Goal: Information Seeking & Learning: Find specific fact

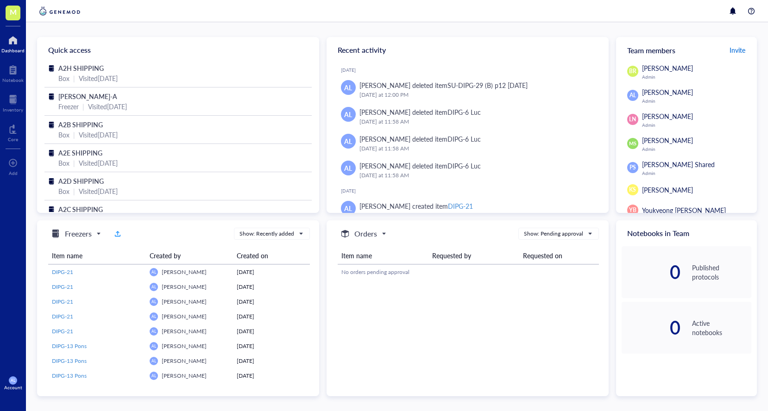
click at [740, 52] on span "Invite" at bounding box center [737, 49] width 16 height 9
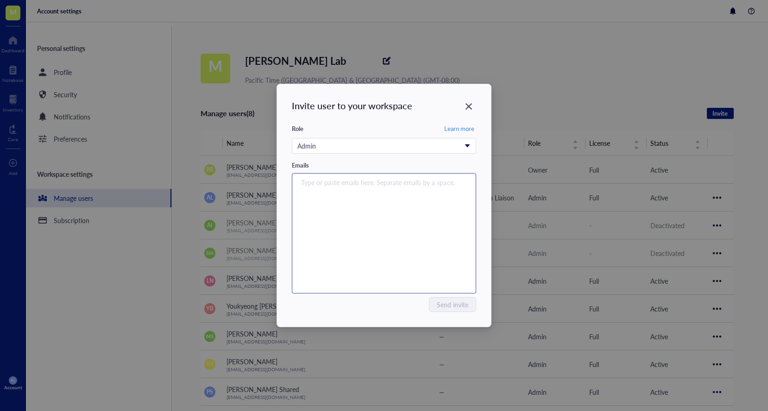
click at [418, 189] on div "Type or paste emails here. Separate emails by a space." at bounding box center [384, 234] width 176 height 116
type input "[EMAIL_ADDRESS][DOMAIN_NAME]"
click at [442, 251] on div "[EMAIL_ADDRESS][DOMAIN_NAME]" at bounding box center [384, 234] width 176 height 116
click at [389, 204] on div "Type or paste emails here. Separate emails by a space." at bounding box center [384, 234] width 176 height 116
type input "[EMAIL_ADDRESS][DOMAIN_NAME]"
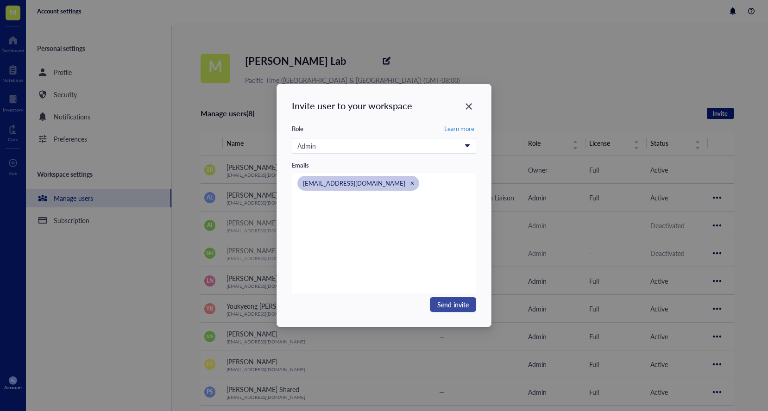
click at [446, 307] on span "Send invite" at bounding box center [452, 305] width 31 height 10
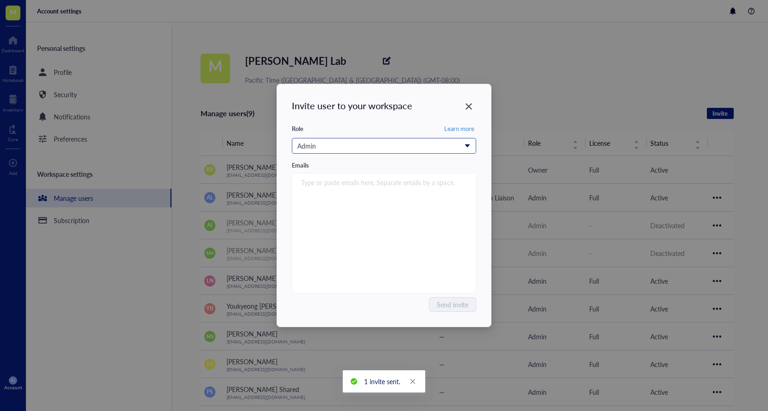
click at [471, 148] on div "Admin" at bounding box center [383, 145] width 183 height 15
click at [469, 106] on icon "Close" at bounding box center [468, 106] width 6 height 6
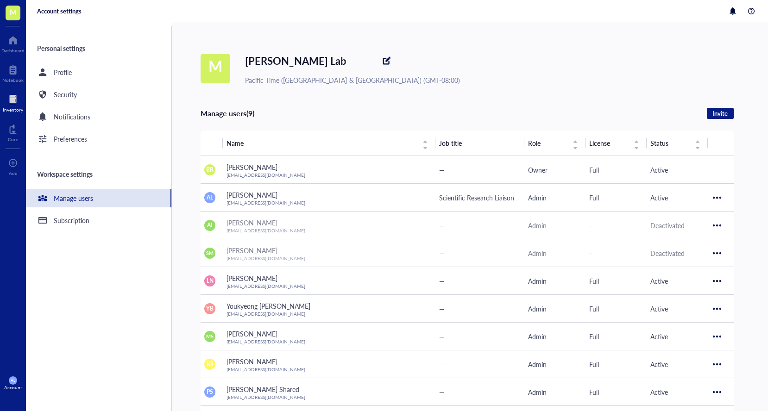
click at [14, 107] on div "Inventory" at bounding box center [13, 110] width 20 height 6
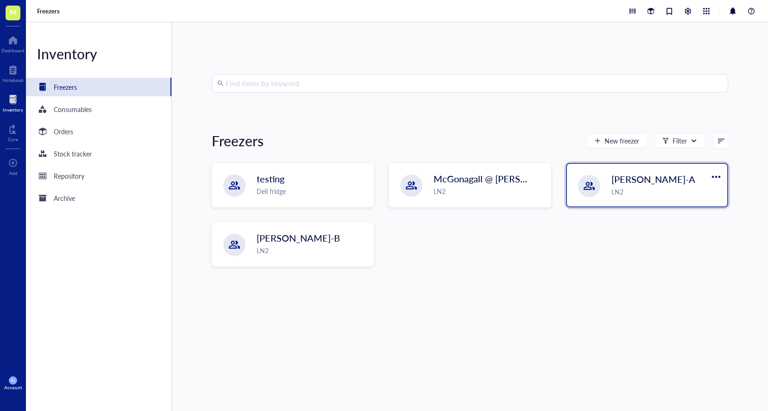
click at [646, 191] on div "LN2" at bounding box center [666, 192] width 110 height 10
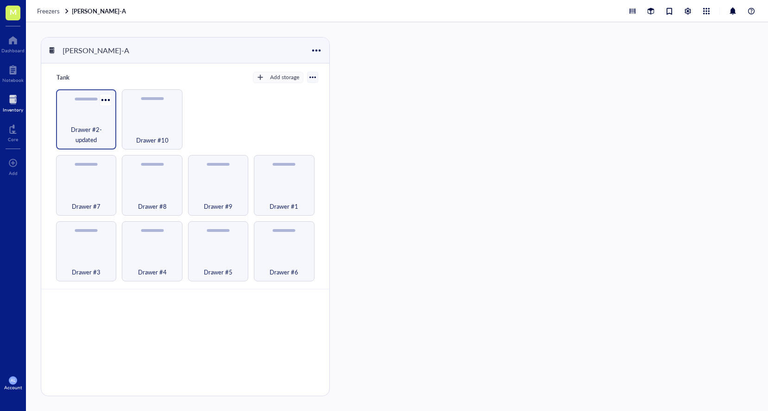
click at [90, 134] on span "Drawer #2-updated" at bounding box center [86, 135] width 51 height 20
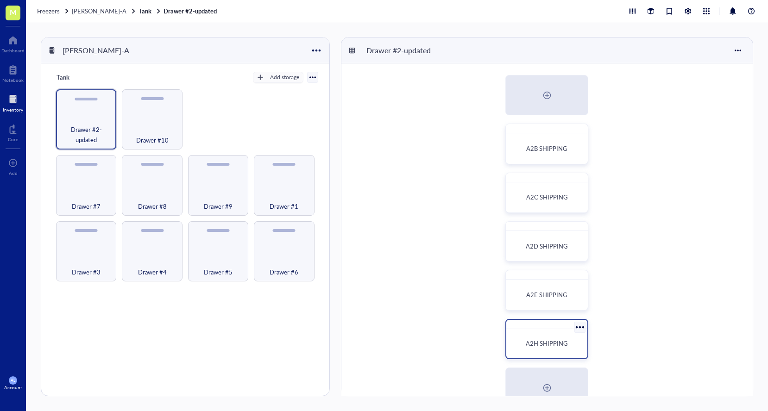
click at [541, 339] on span "A2H SHIPPING" at bounding box center [547, 343] width 42 height 9
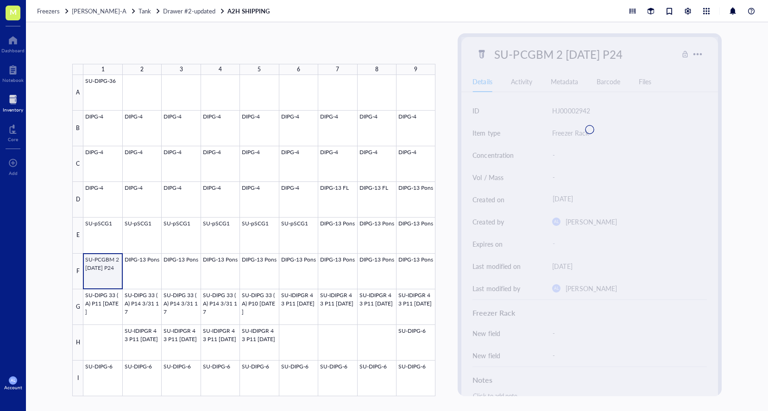
click at [103, 270] on div at bounding box center [259, 235] width 352 height 321
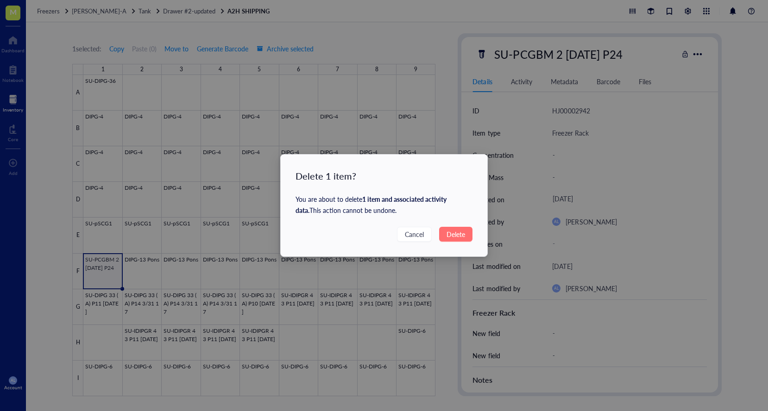
click at [460, 238] on span "Delete" at bounding box center [455, 234] width 19 height 10
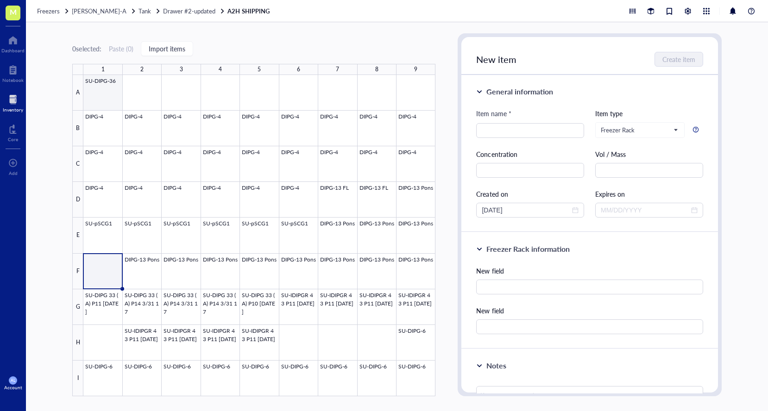
click at [107, 92] on div at bounding box center [259, 235] width 352 height 321
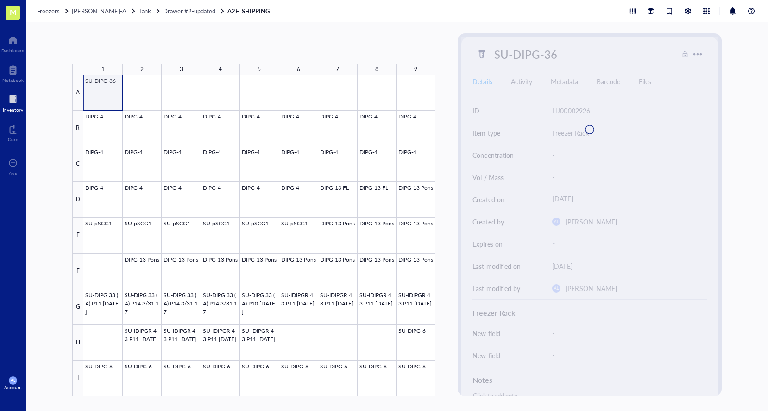
click at [107, 92] on div at bounding box center [259, 235] width 352 height 321
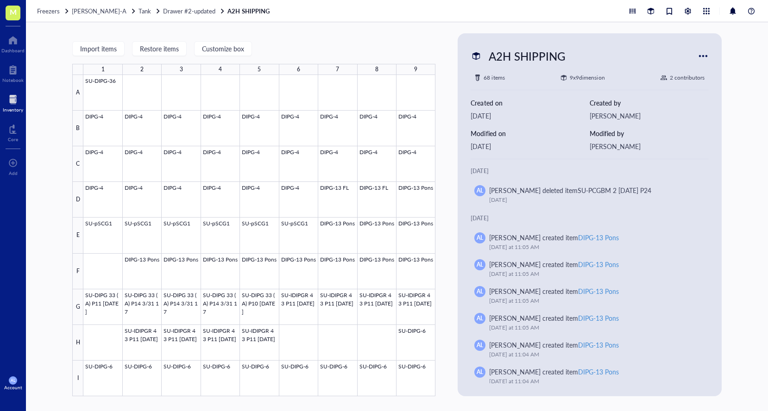
click at [14, 100] on div at bounding box center [13, 99] width 20 height 15
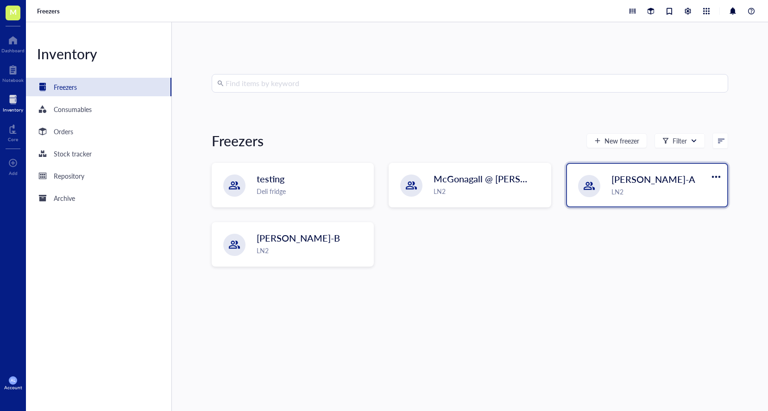
click at [641, 181] on span "[PERSON_NAME]-A" at bounding box center [653, 179] width 84 height 13
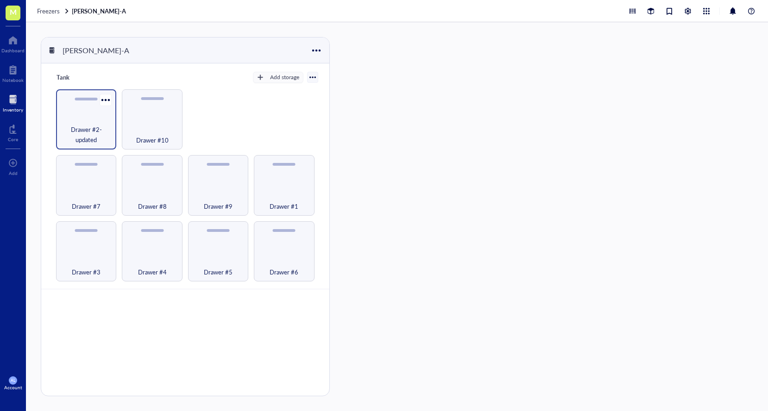
click at [100, 137] on span "Drawer #2-updated" at bounding box center [86, 135] width 51 height 20
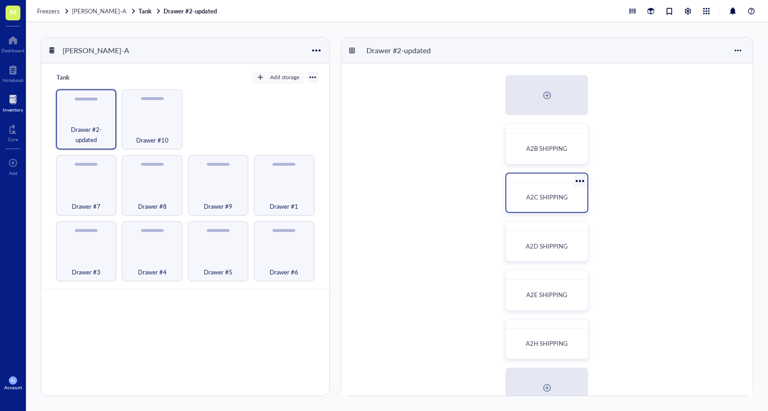
click at [555, 201] on span "A2C SHIPPING" at bounding box center [547, 197] width 42 height 9
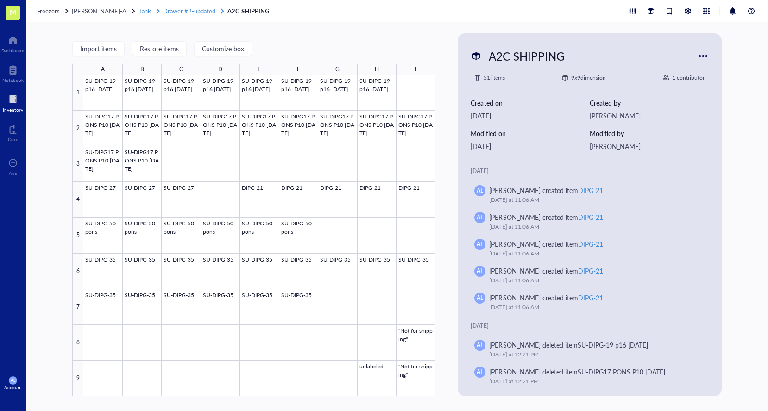
click at [166, 14] on span "Drawer #2-updated" at bounding box center [189, 10] width 52 height 9
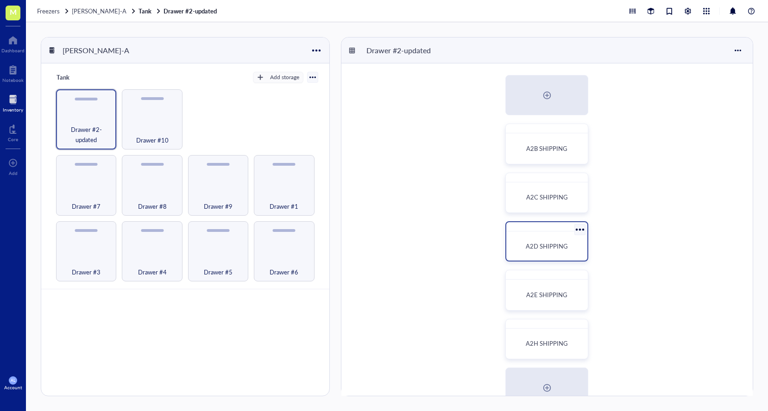
click at [542, 241] on div "A2D SHIPPING" at bounding box center [547, 246] width 74 height 22
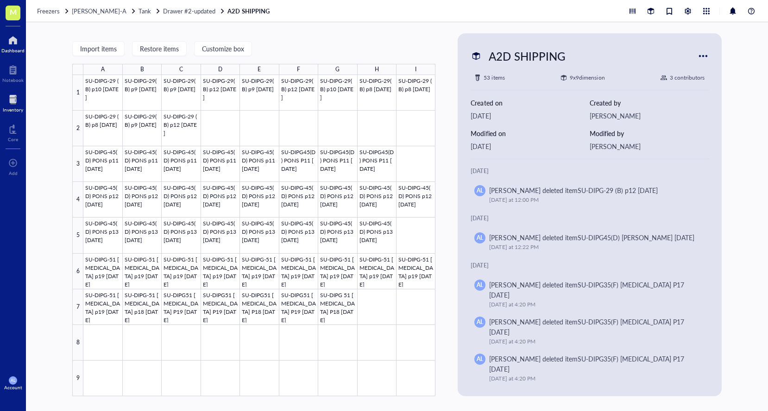
click at [14, 48] on div "Dashboard" at bounding box center [12, 51] width 23 height 6
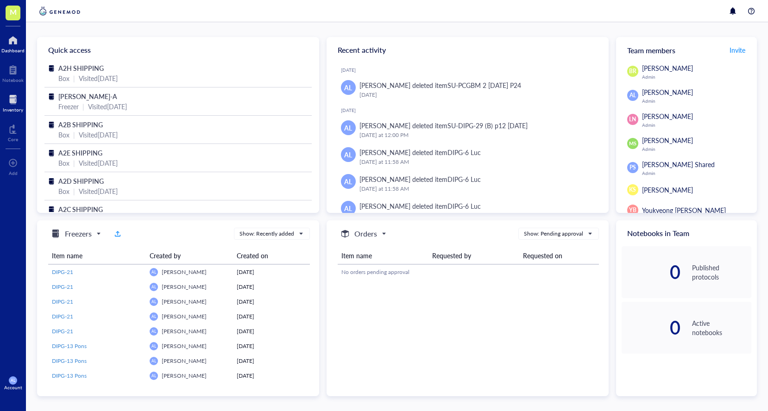
click at [9, 108] on div "Inventory" at bounding box center [13, 110] width 20 height 6
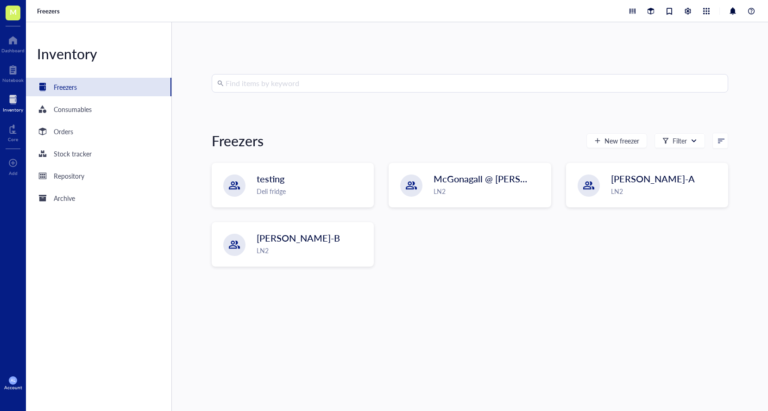
click at [363, 76] on input "search" at bounding box center [474, 84] width 497 height 18
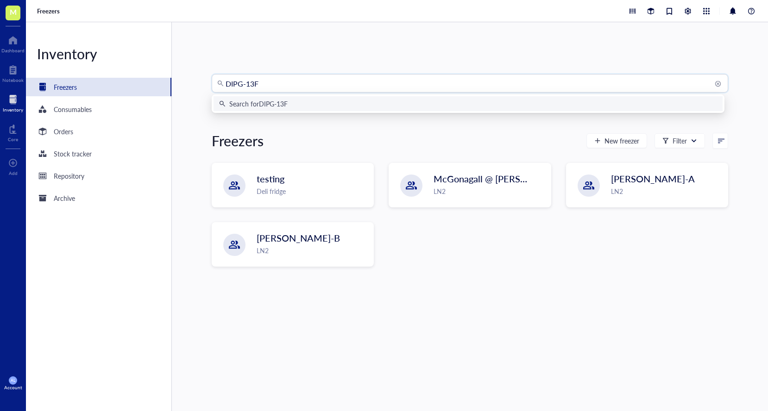
type input "DIPG-13FL"
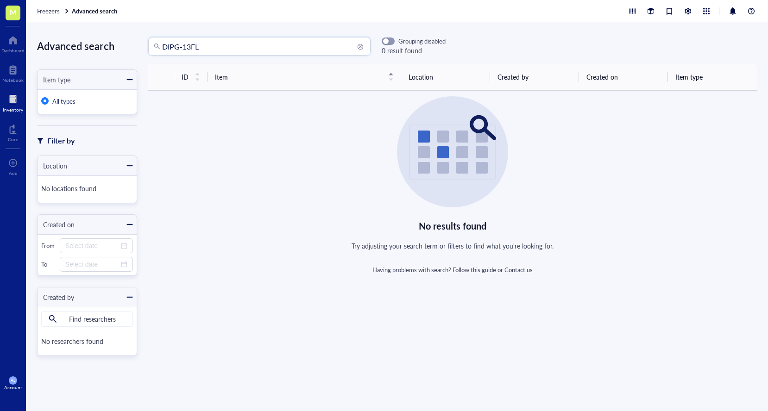
click at [243, 49] on input "DIPG-13FL" at bounding box center [263, 47] width 203 height 18
type input "D"
type input "s"
type input "pSCG"
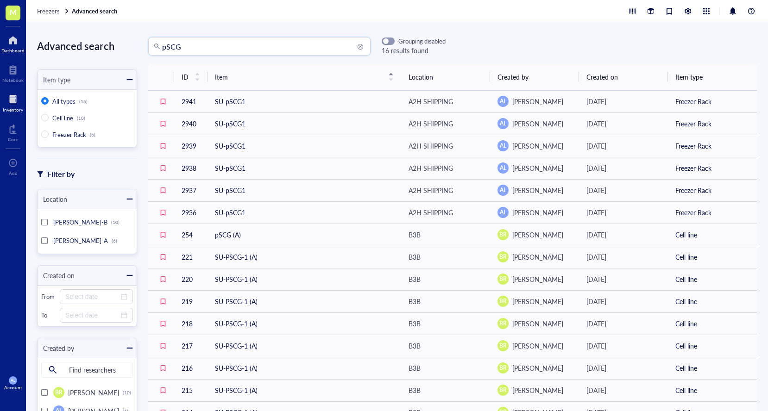
click at [19, 37] on div at bounding box center [12, 40] width 23 height 15
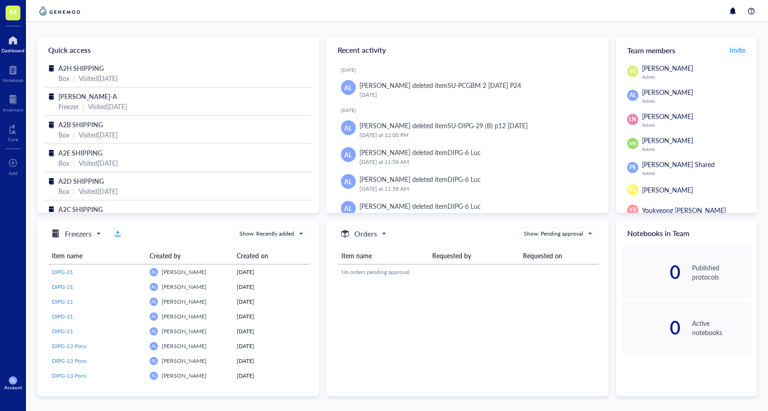
click at [13, 39] on div at bounding box center [12, 40] width 23 height 15
click at [15, 46] on div at bounding box center [12, 40] width 23 height 15
